Goal: Task Accomplishment & Management: Manage account settings

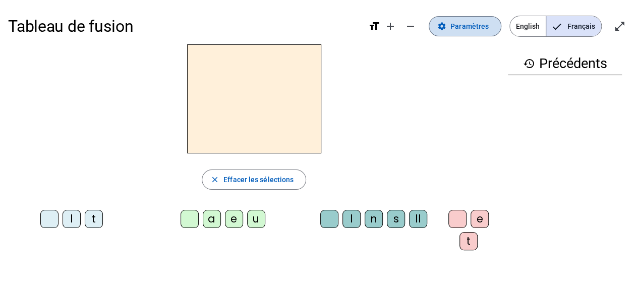
click at [470, 29] on span "Paramètres" at bounding box center [469, 26] width 38 height 12
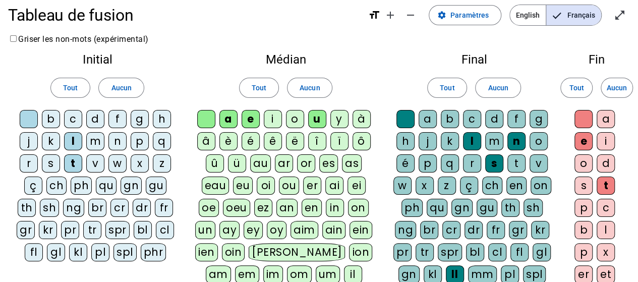
scroll to position [12, 0]
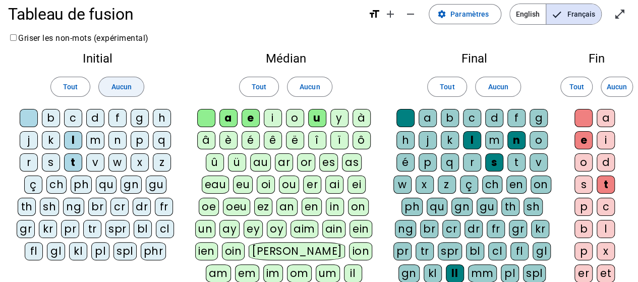
click at [121, 88] on span "Aucun" at bounding box center [121, 87] width 20 height 12
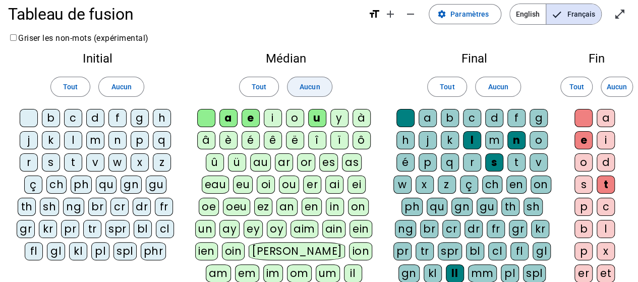
click at [312, 88] on span "Aucun" at bounding box center [309, 87] width 20 height 12
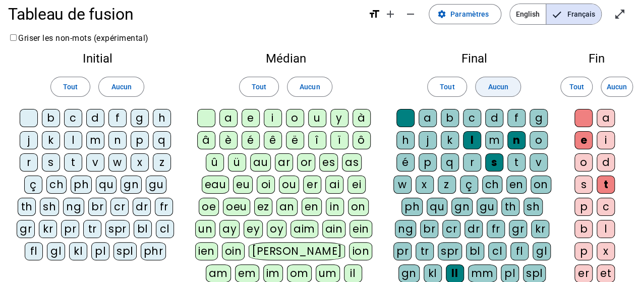
click at [487, 88] on span "Aucun" at bounding box center [497, 87] width 20 height 12
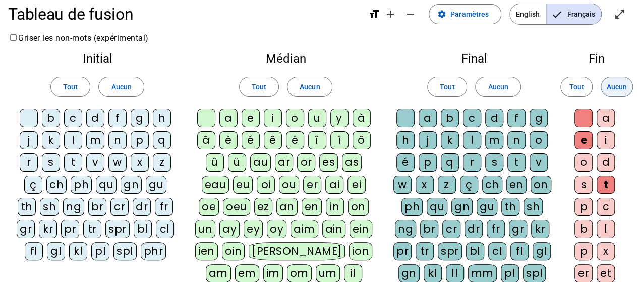
click at [610, 87] on span "Aucun" at bounding box center [616, 87] width 20 height 12
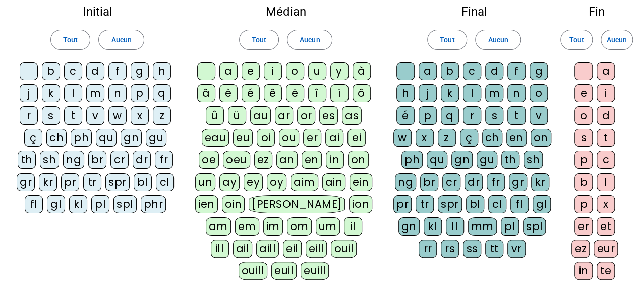
scroll to position [61, 0]
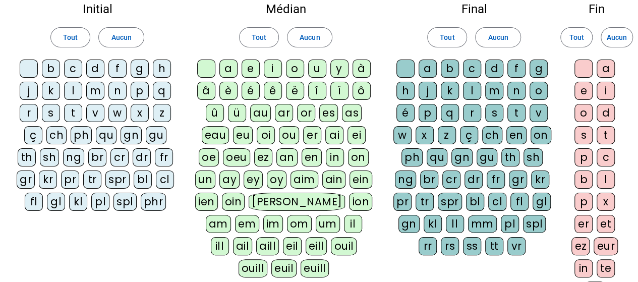
click at [70, 90] on div "l" at bounding box center [73, 91] width 18 height 18
click at [224, 67] on div "a" at bounding box center [228, 68] width 18 height 18
click at [249, 69] on div "e" at bounding box center [250, 68] width 18 height 18
click at [318, 70] on div "u" at bounding box center [317, 68] width 18 height 18
click at [76, 110] on div "t" at bounding box center [73, 113] width 18 height 18
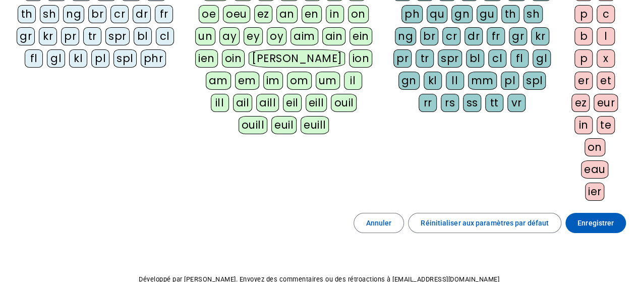
scroll to position [221, 0]
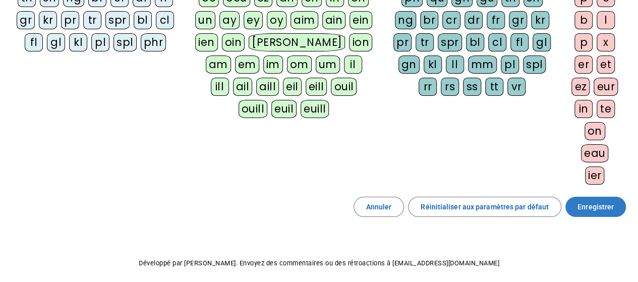
click at [593, 201] on span "Enregistrer" at bounding box center [595, 207] width 36 height 12
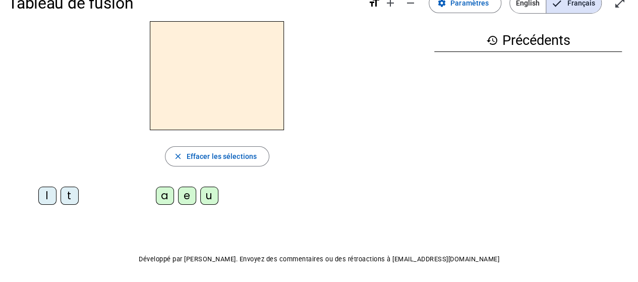
click at [46, 197] on div "l" at bounding box center [47, 195] width 18 height 18
click at [163, 199] on div "a" at bounding box center [165, 195] width 18 height 18
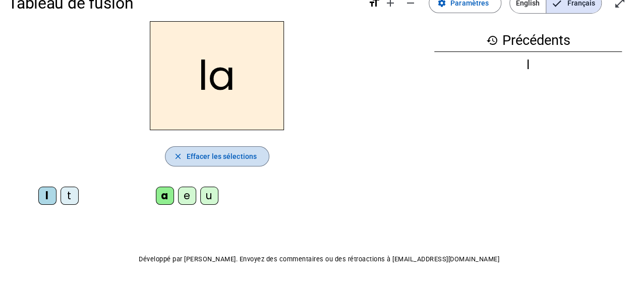
click at [226, 155] on span "Effacer les sélections" at bounding box center [221, 156] width 70 height 12
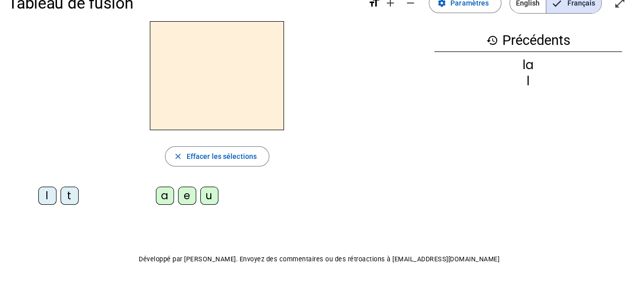
click at [47, 192] on div "l" at bounding box center [47, 195] width 18 height 18
click at [192, 194] on div "e" at bounding box center [187, 195] width 18 height 18
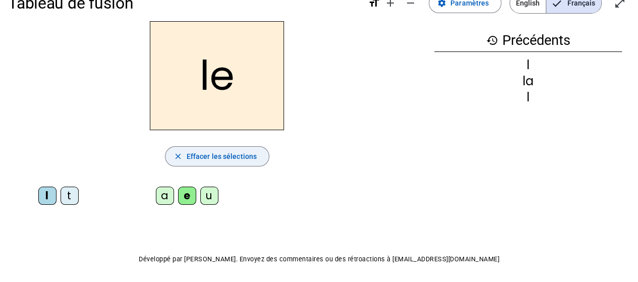
click at [196, 161] on span "Effacer les sélections" at bounding box center [221, 156] width 70 height 12
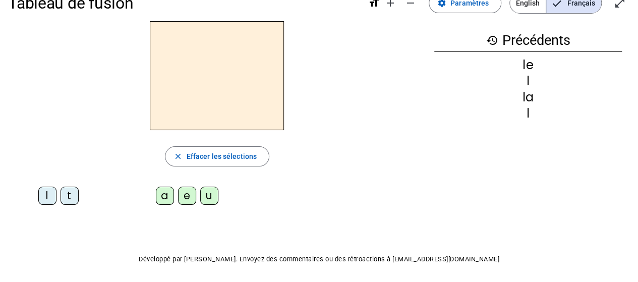
click at [44, 198] on div "l" at bounding box center [47, 195] width 18 height 18
click at [213, 194] on div "u" at bounding box center [209, 195] width 18 height 18
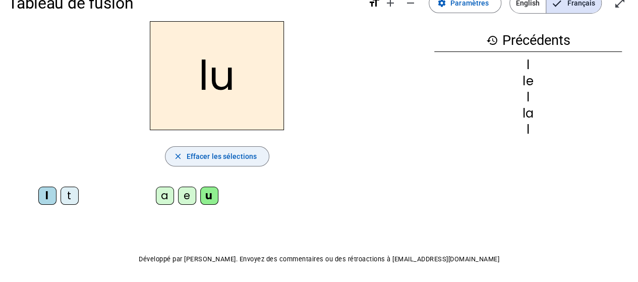
click at [207, 154] on span "Effacer les sélections" at bounding box center [221, 156] width 70 height 12
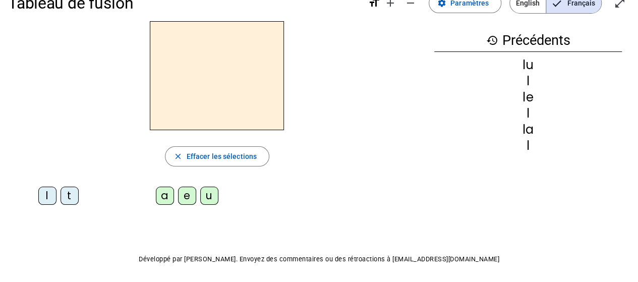
click at [69, 196] on div "t" at bounding box center [69, 195] width 18 height 18
click at [210, 195] on div "u" at bounding box center [209, 195] width 18 height 18
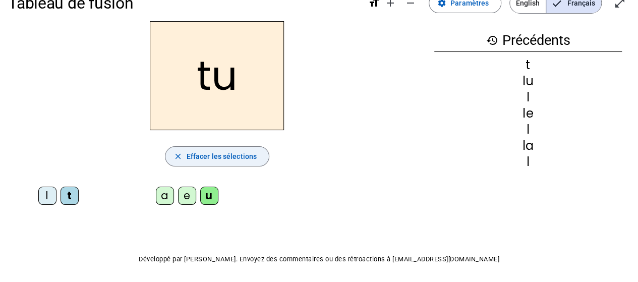
click at [179, 154] on mat-icon "close" at bounding box center [177, 156] width 9 height 9
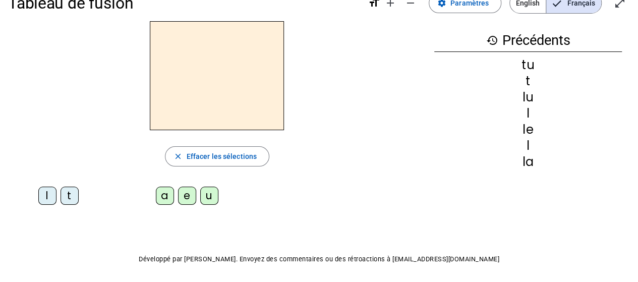
click at [73, 195] on div "t" at bounding box center [69, 195] width 18 height 18
click at [188, 195] on div "e" at bounding box center [187, 195] width 18 height 18
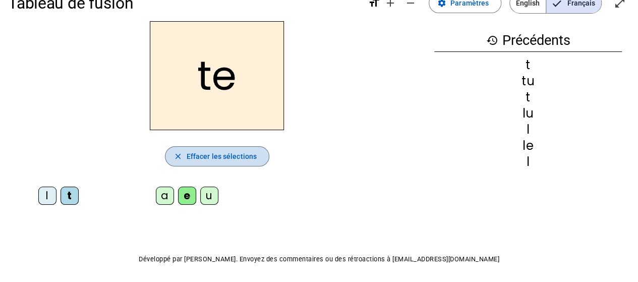
click at [208, 157] on span "Effacer les sélections" at bounding box center [221, 156] width 70 height 12
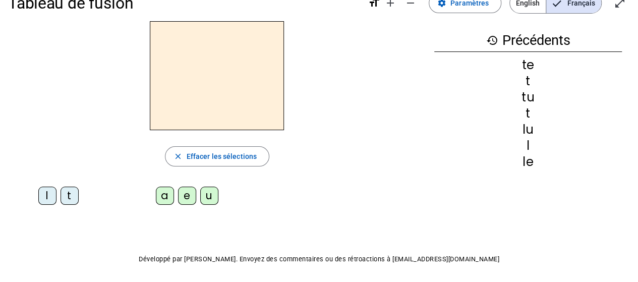
click at [72, 195] on div "t" at bounding box center [69, 195] width 18 height 18
click at [164, 195] on div "a" at bounding box center [165, 195] width 18 height 18
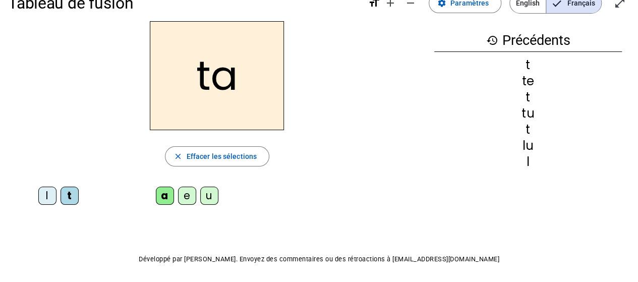
click at [356, 192] on div "l t a e u" at bounding box center [217, 197] width 418 height 30
